Goal: Information Seeking & Learning: Learn about a topic

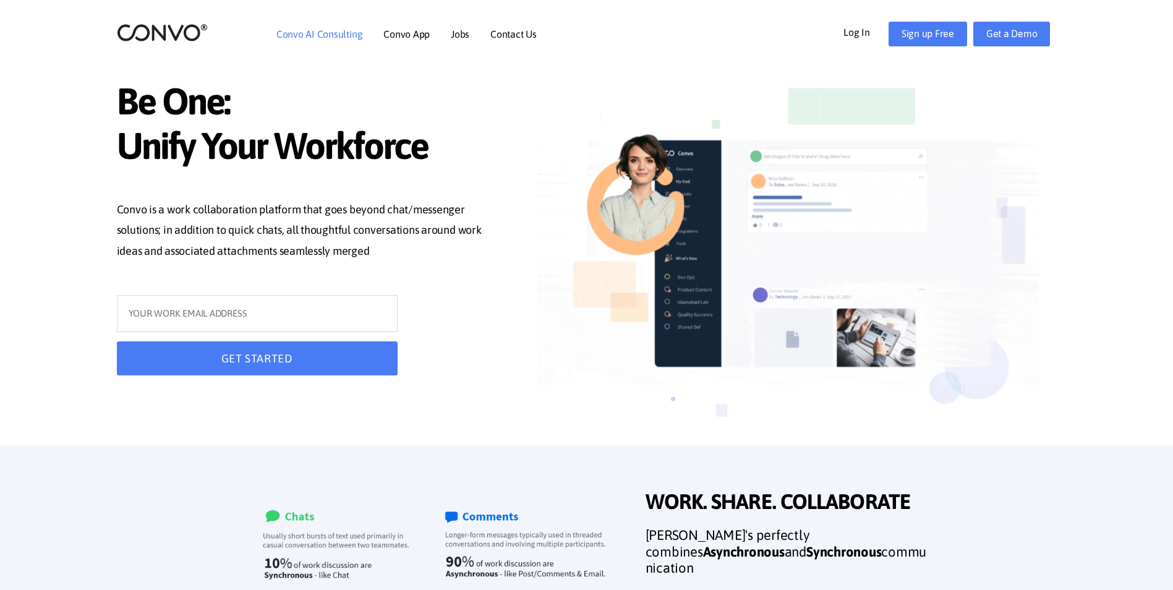
click at [339, 29] on link "Convo AI Consulting" at bounding box center [319, 34] width 86 height 10
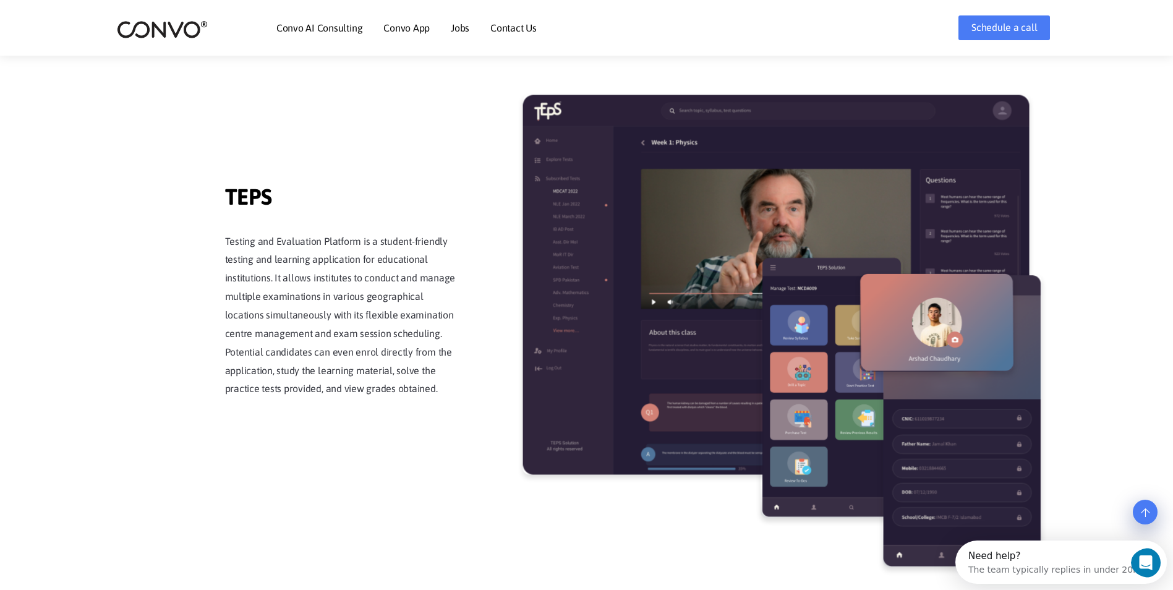
scroll to position [2026, 0]
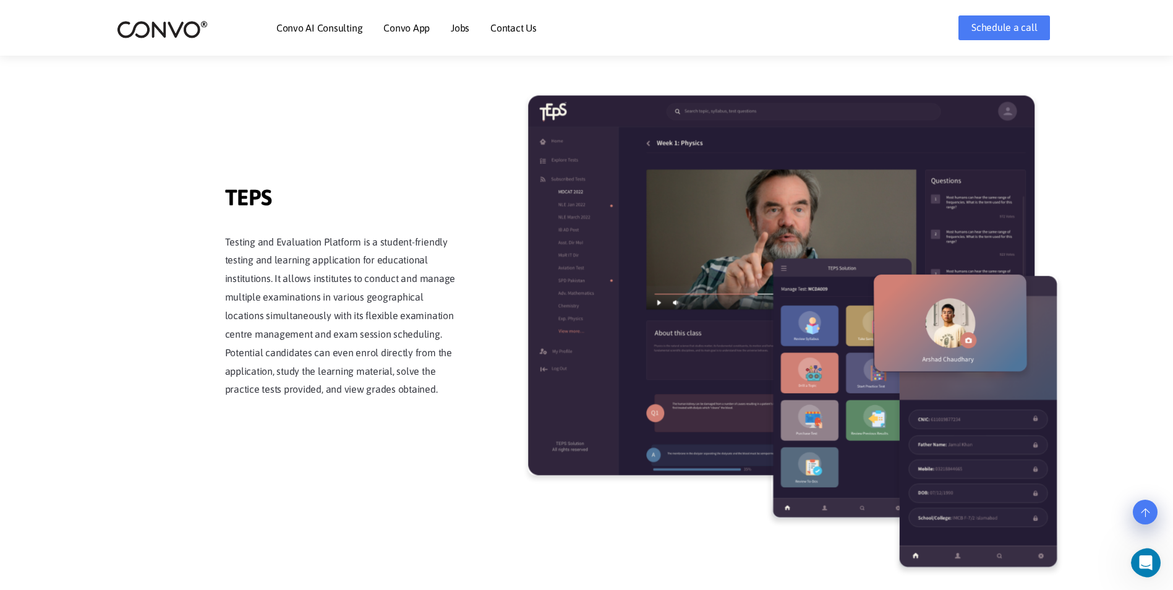
drag, startPoint x: 226, startPoint y: 184, endPoint x: 272, endPoint y: 190, distance: 46.2
click at [272, 190] on span "TEPS" at bounding box center [342, 199] width 235 height 30
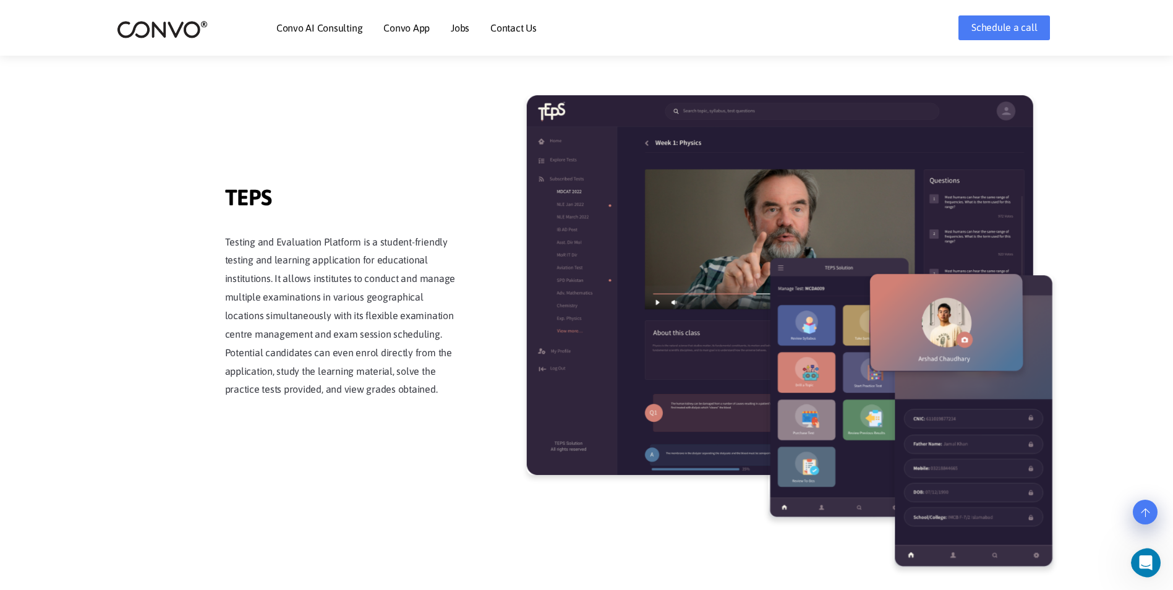
click at [487, 207] on div "TEPS TEPS Testing and Evaluation Platform is a student-friendly testing and lea…" at bounding box center [586, 307] width 705 height 429
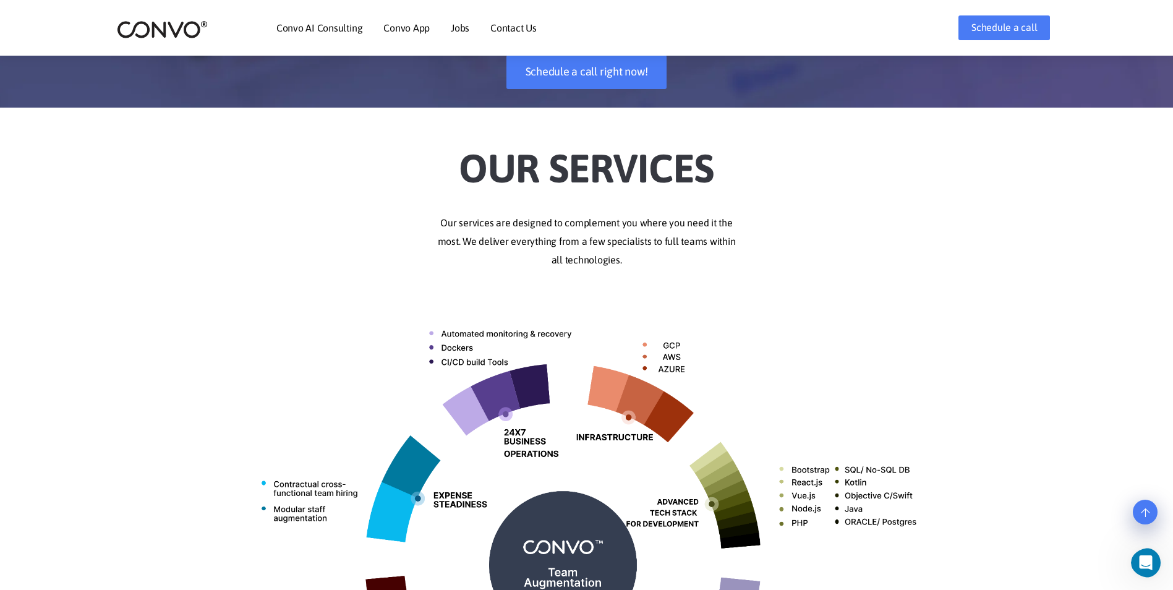
scroll to position [181, 0]
